Goal: Complete application form

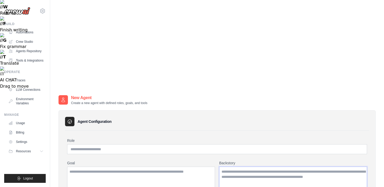
scroll to position [40, 0]
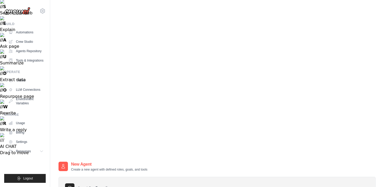
type input "*"
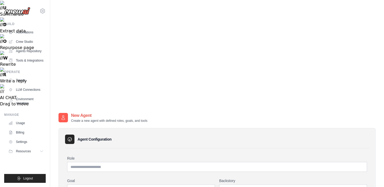
scroll to position [69, 0]
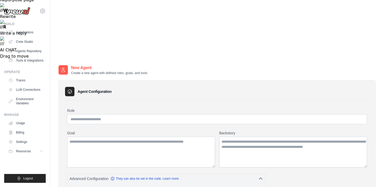
scroll to position [197, 0]
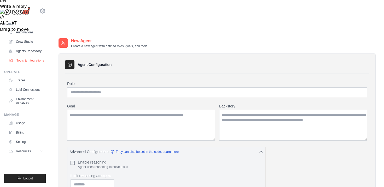
scroll to position [162, 0]
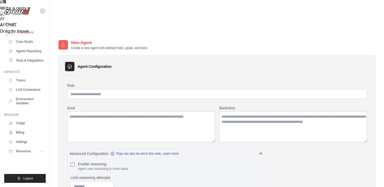
click at [31, 34] on link "Automations" at bounding box center [26, 32] width 39 height 8
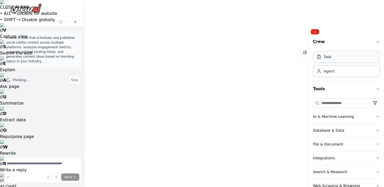
click at [354, 58] on div "Task" at bounding box center [346, 57] width 67 height 12
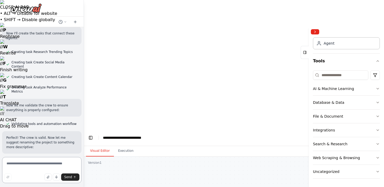
scroll to position [402, 0]
